Goal: Transaction & Acquisition: Purchase product/service

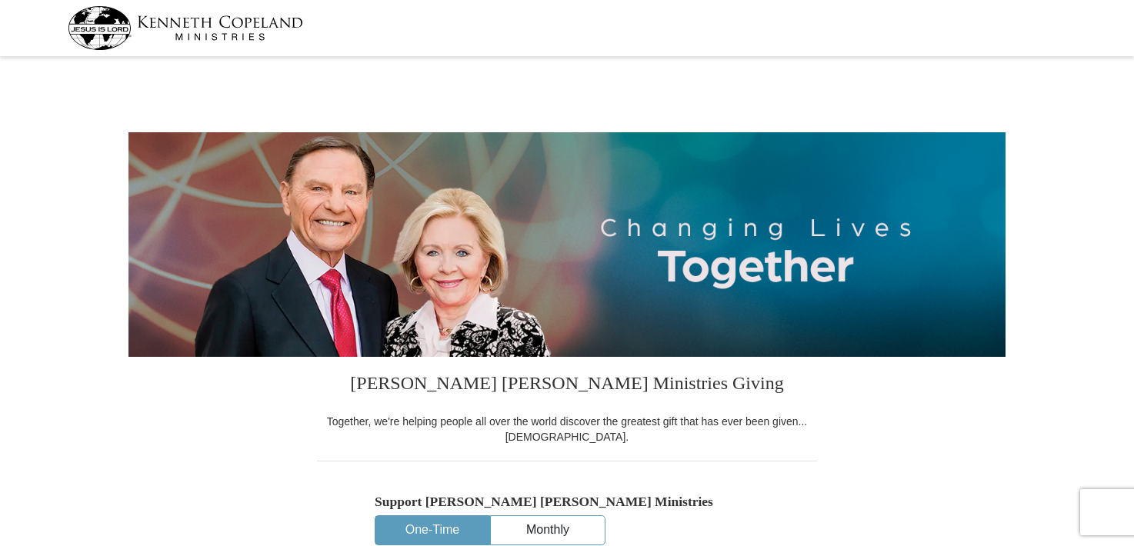
select select "CA"
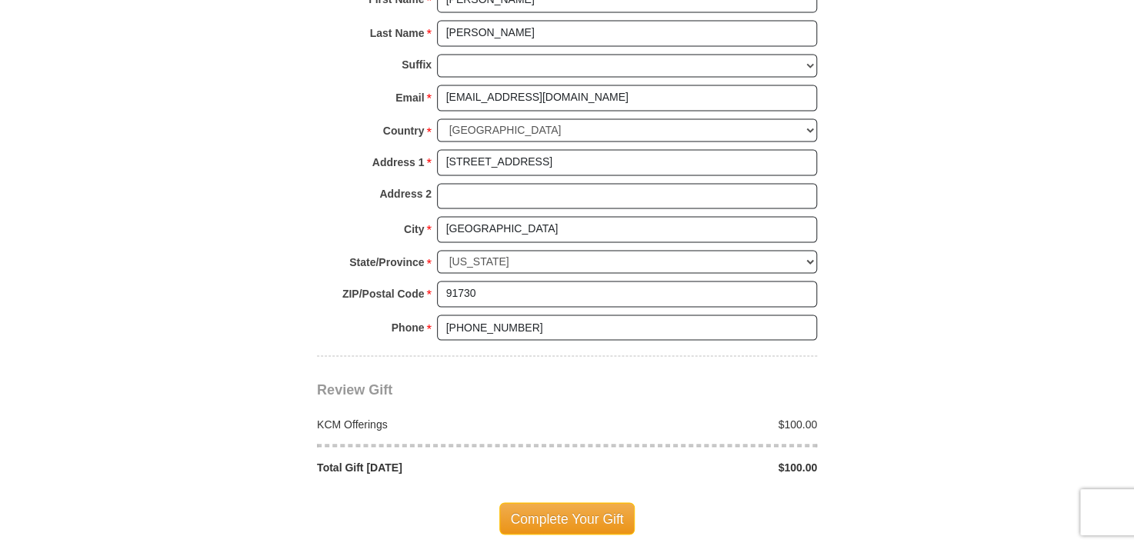
scroll to position [1160, 0]
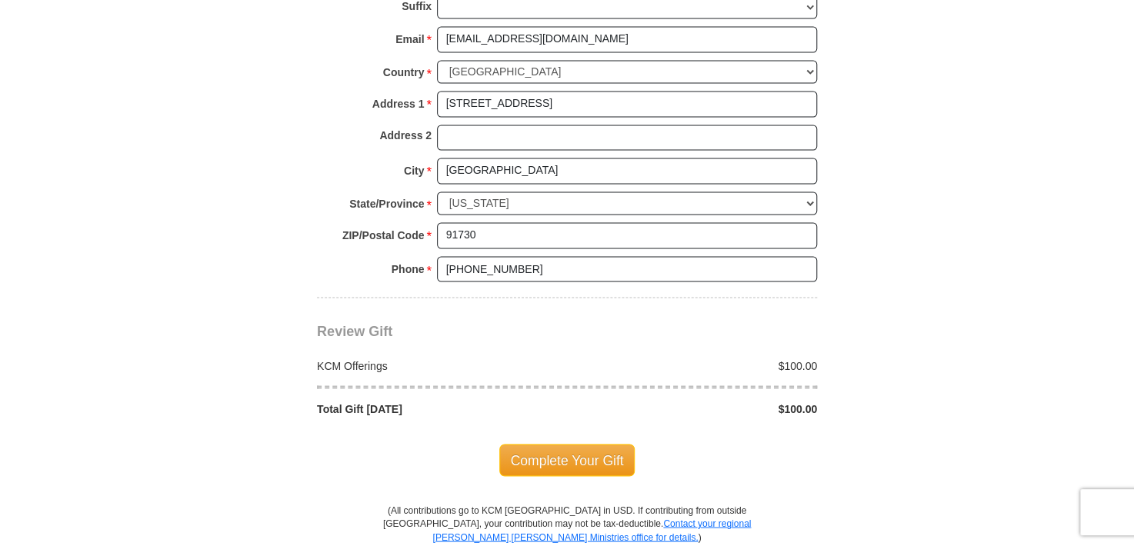
click at [375, 361] on div "KCM Offerings" at bounding box center [438, 365] width 258 height 15
click at [793, 358] on div "$100.00" at bounding box center [696, 365] width 258 height 15
click at [336, 362] on div "KCM Offerings" at bounding box center [438, 365] width 258 height 15
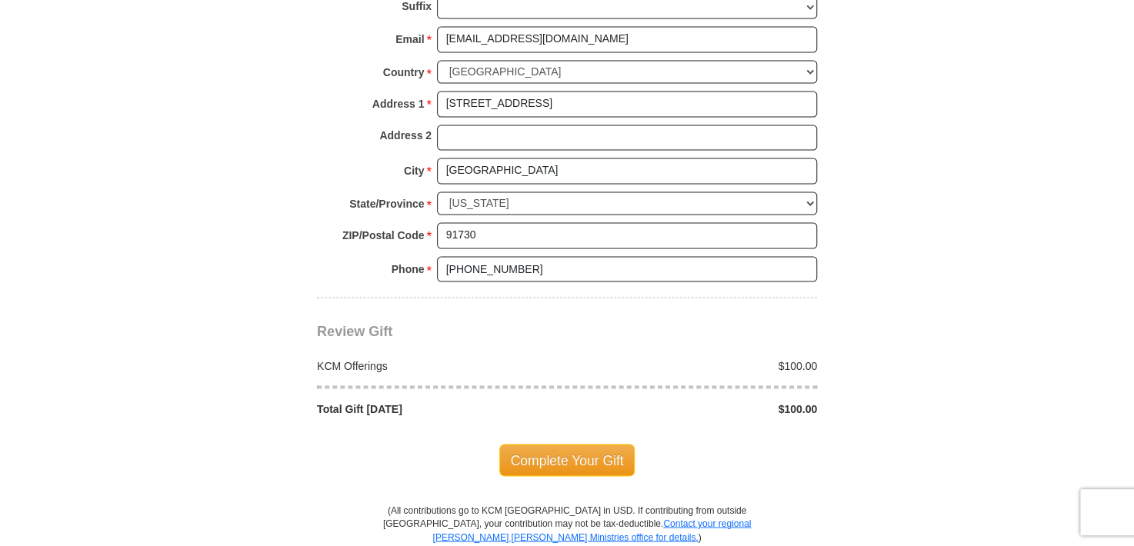
click at [354, 329] on span "Review Gift" at bounding box center [354, 330] width 75 height 15
drag, startPoint x: 354, startPoint y: 329, endPoint x: 344, endPoint y: 331, distance: 10.1
click at [344, 331] on span "Review Gift" at bounding box center [354, 330] width 75 height 15
drag, startPoint x: 364, startPoint y: 364, endPoint x: 779, endPoint y: 358, distance: 415.3
click at [779, 358] on div "$100.00" at bounding box center [696, 365] width 258 height 15
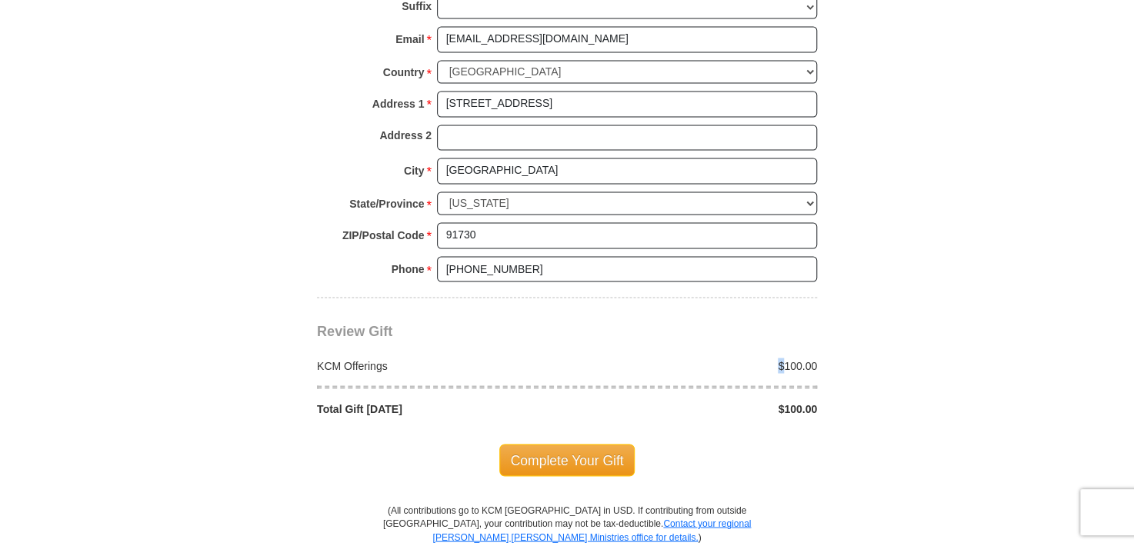
click at [779, 358] on div "$100.00" at bounding box center [696, 365] width 258 height 15
drag, startPoint x: 779, startPoint y: 358, endPoint x: 351, endPoint y: 398, distance: 429.5
click at [351, 401] on div "Total Gift [DATE]" at bounding box center [438, 408] width 258 height 15
drag, startPoint x: 351, startPoint y: 398, endPoint x: 309, endPoint y: 421, distance: 48.2
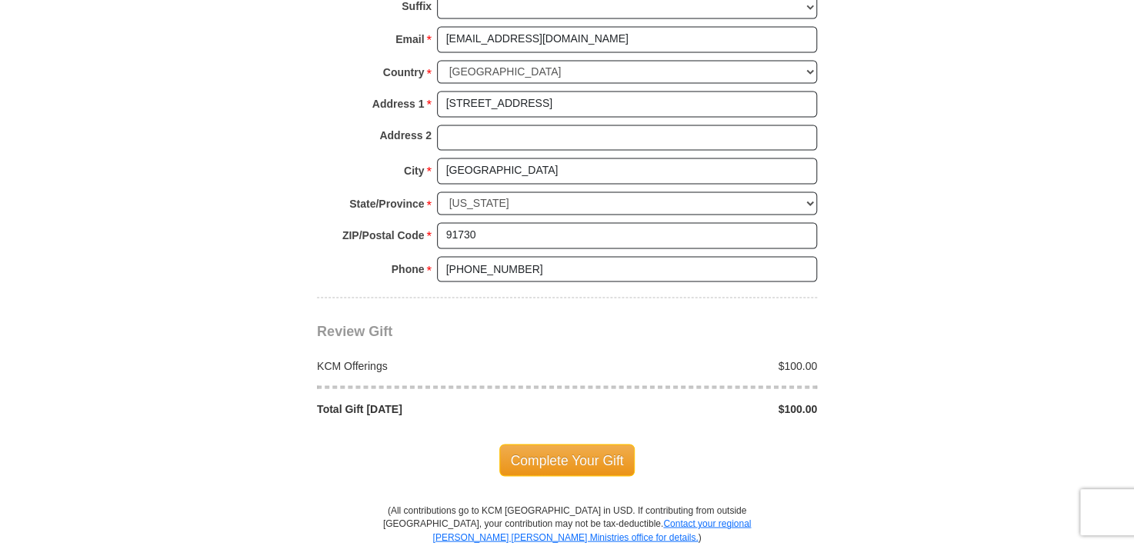
click at [558, 448] on span "Complete Your Gift" at bounding box center [567, 460] width 136 height 32
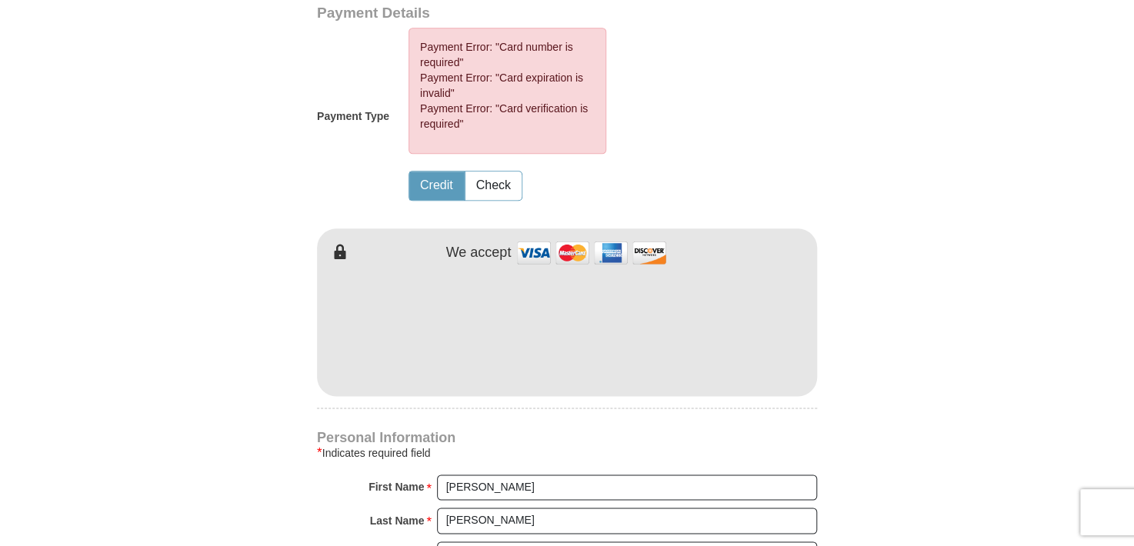
scroll to position [741, 0]
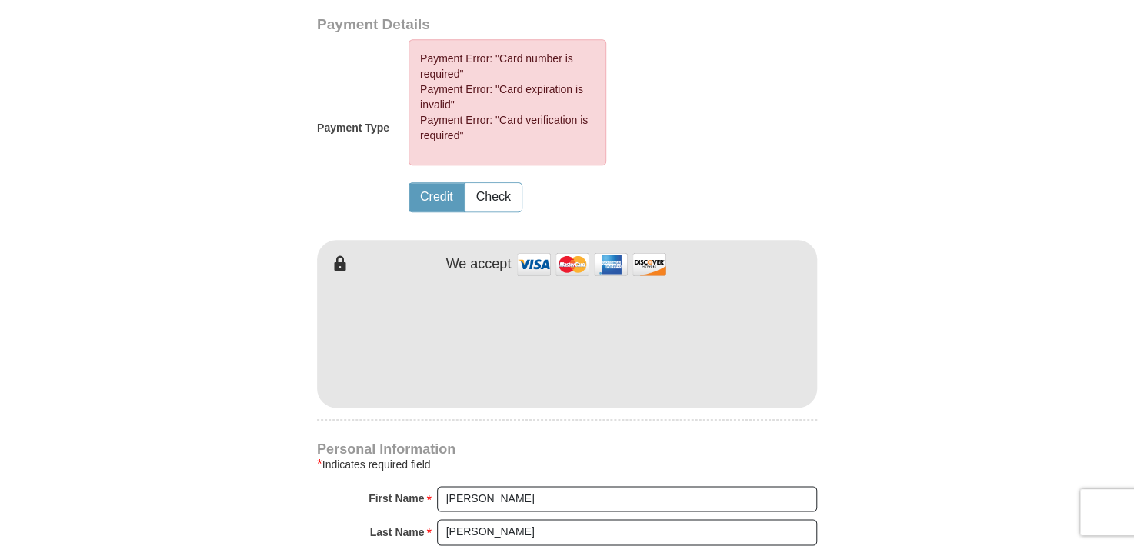
click at [676, 107] on div "Payment Type Payment Error: "Card number is required" Payment Error: "Card expi…" at bounding box center [513, 128] width 392 height 178
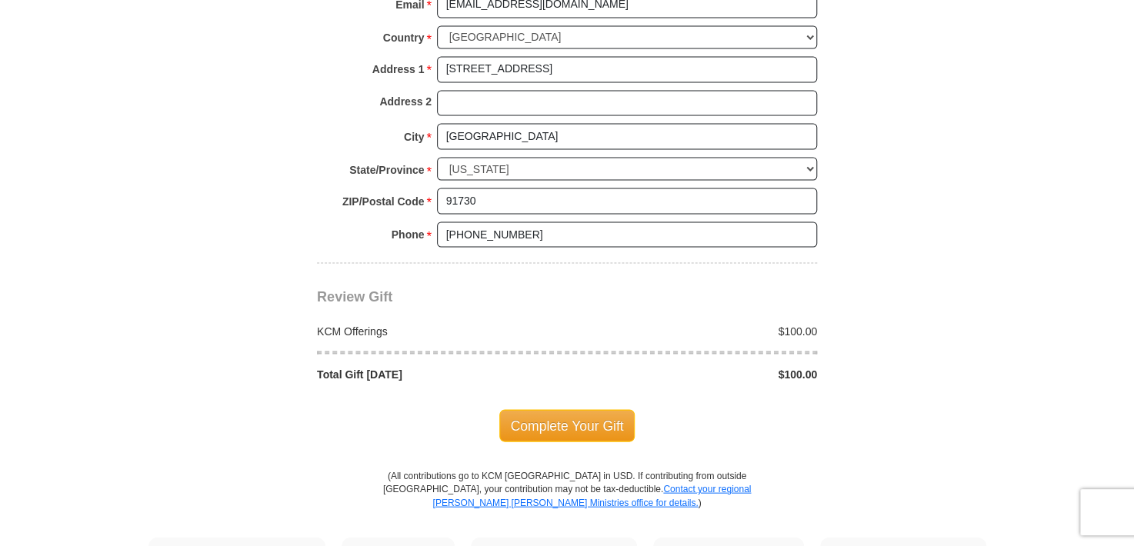
scroll to position [1349, 0]
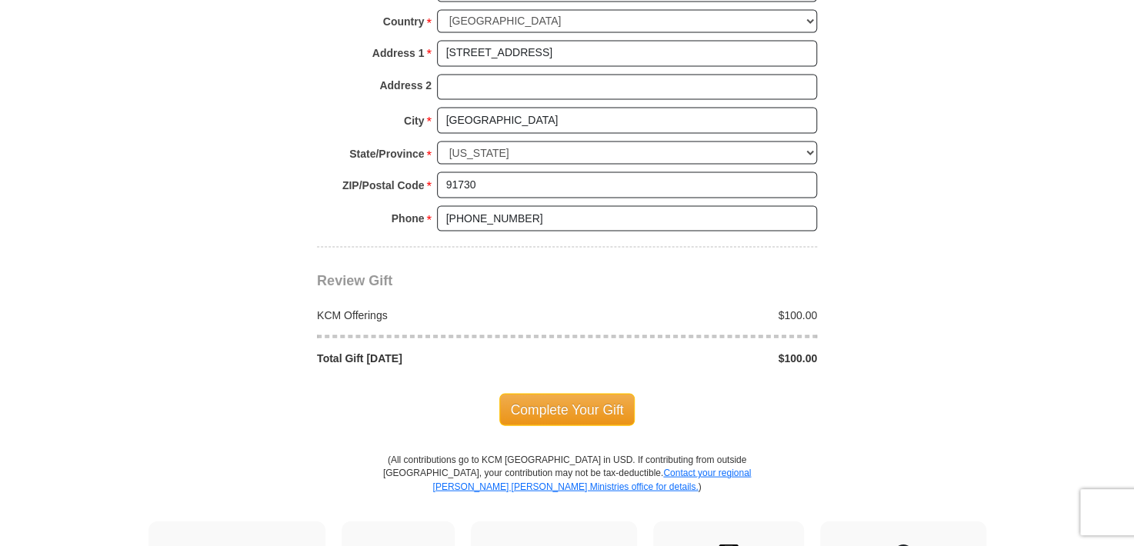
click at [368, 350] on div "Total Gift [DATE]" at bounding box center [438, 357] width 258 height 15
click at [331, 307] on div "KCM Offerings" at bounding box center [438, 314] width 258 height 15
drag, startPoint x: 331, startPoint y: 305, endPoint x: 334, endPoint y: 275, distance: 30.1
click at [334, 275] on span "Review Gift" at bounding box center [354, 279] width 75 height 15
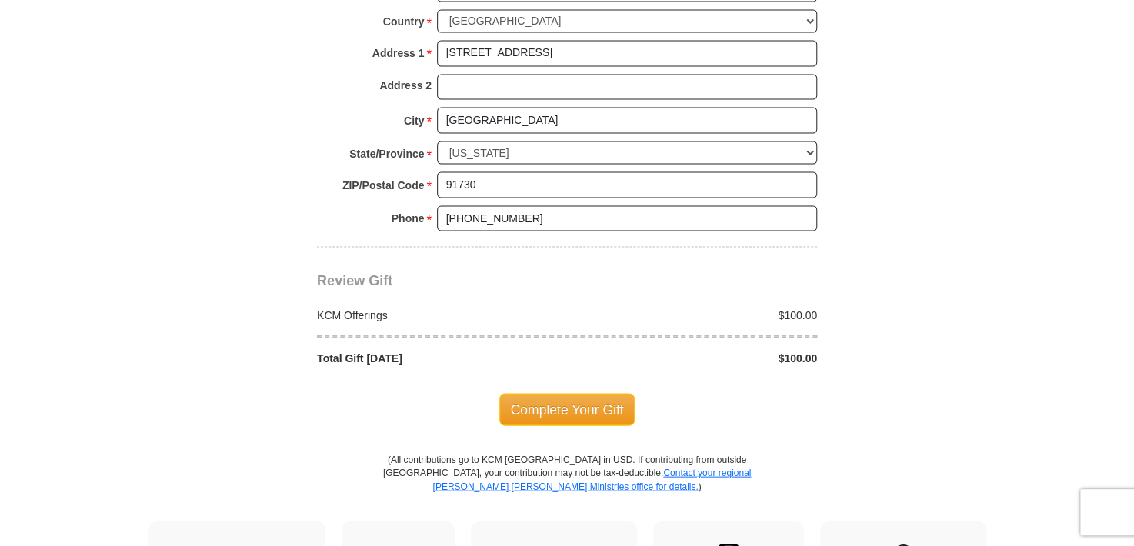
click at [385, 275] on span "Review Gift" at bounding box center [354, 279] width 75 height 15
drag, startPoint x: 355, startPoint y: 307, endPoint x: 329, endPoint y: 352, distance: 52.4
drag, startPoint x: 329, startPoint y: 352, endPoint x: 974, endPoint y: 212, distance: 660.3
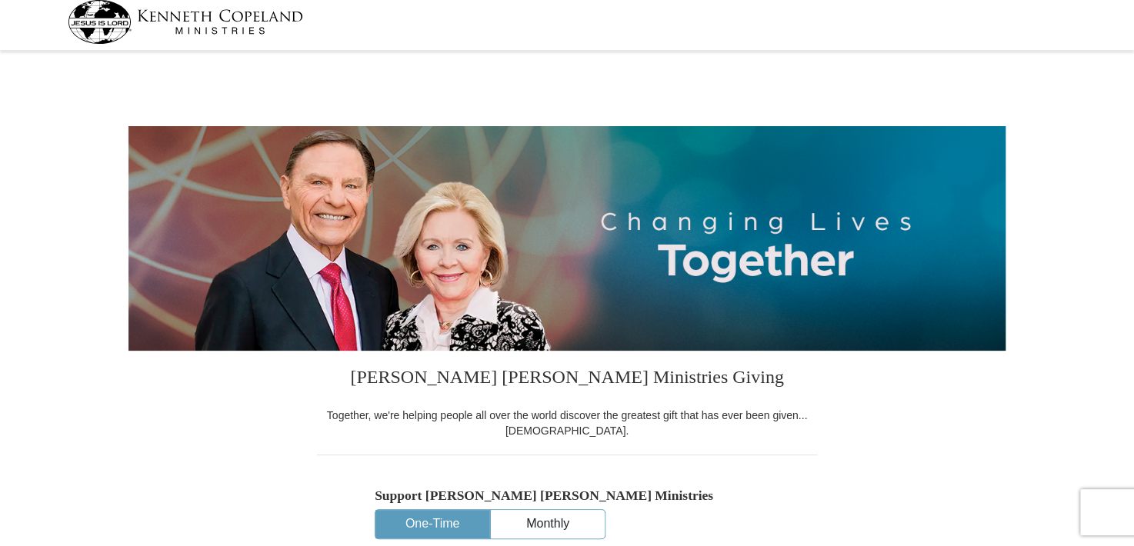
scroll to position [0, 0]
